Goal: Download file/media

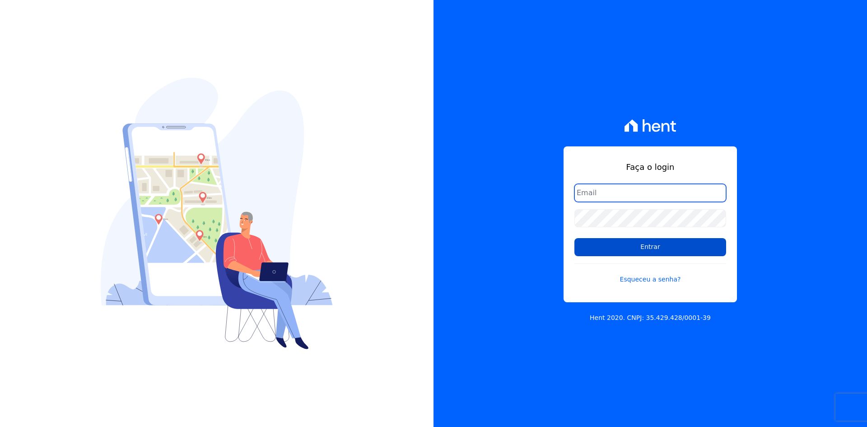
type input "contasareceber@deveck.com.br"
click at [657, 251] on input "Entrar" at bounding box center [650, 247] width 152 height 18
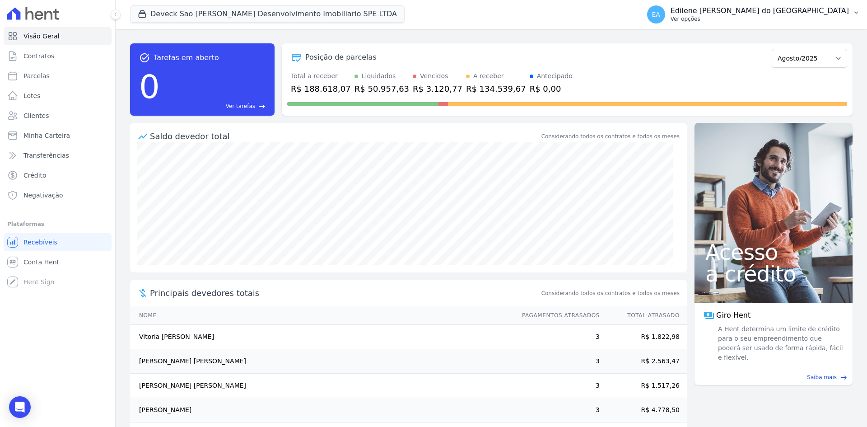
click at [722, 20] on p "Ver opções" at bounding box center [759, 18] width 178 height 7
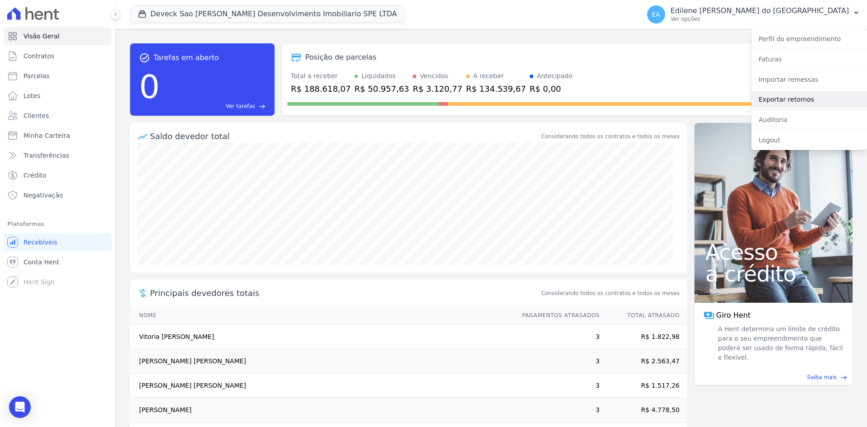
click at [783, 102] on link "Exportar retornos" at bounding box center [809, 99] width 116 height 16
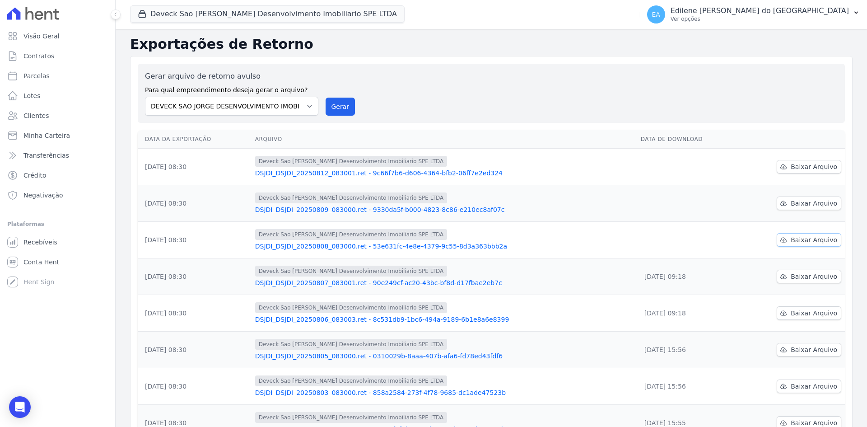
click at [796, 243] on span "Baixar Arquivo" at bounding box center [813, 239] width 46 height 9
click at [797, 202] on span "Baixar Arquivo" at bounding box center [813, 203] width 46 height 9
click at [795, 167] on span "Baixar Arquivo" at bounding box center [813, 166] width 46 height 9
